Goal: Entertainment & Leisure: Consume media (video, audio)

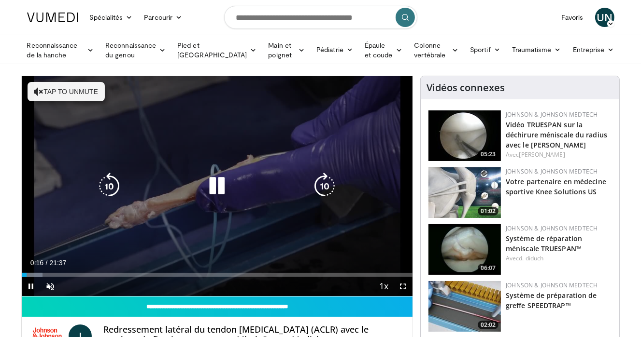
click at [166, 165] on div "10 seconds Tap to unmute" at bounding box center [217, 186] width 391 height 220
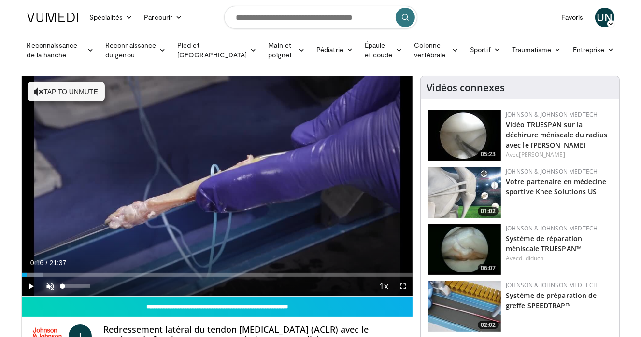
click at [52, 287] on span "Video Player" at bounding box center [50, 286] width 19 height 19
click at [33, 287] on span "Video Player" at bounding box center [31, 286] width 19 height 19
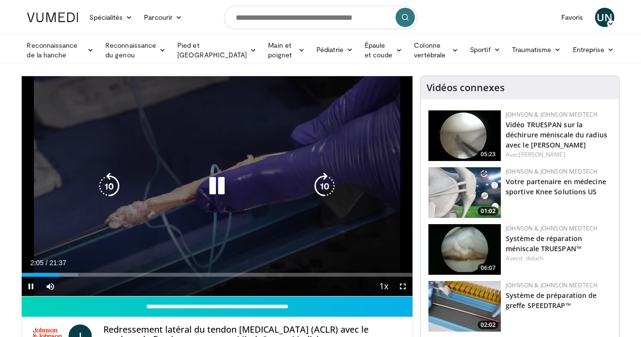
click at [129, 293] on div "Current Time 2:05 / Duration 21:37 Pause Skip Backward Skip Forward Mute Loaded…" at bounding box center [217, 286] width 391 height 19
click at [206, 225] on div "10 seconds Tap to unmute" at bounding box center [217, 186] width 391 height 220
